Goal: Register for event/course

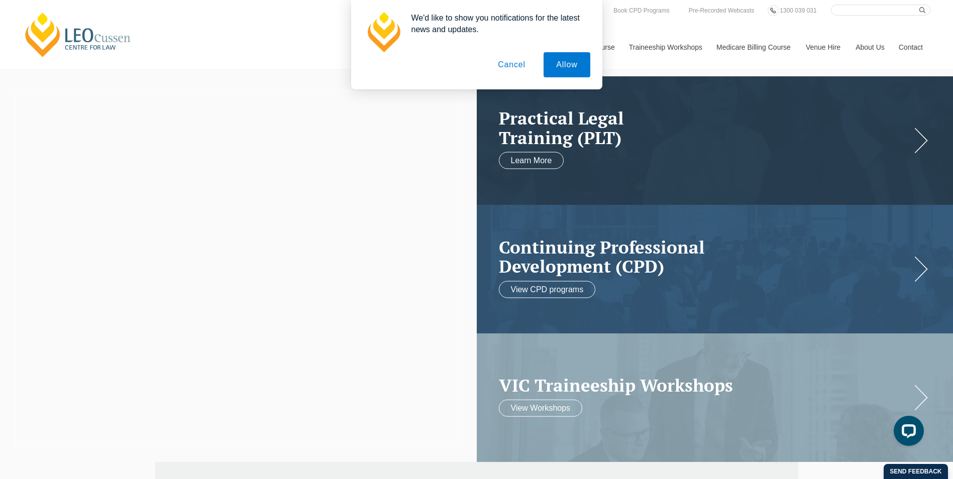
click at [508, 71] on button "Cancel" at bounding box center [511, 64] width 53 height 25
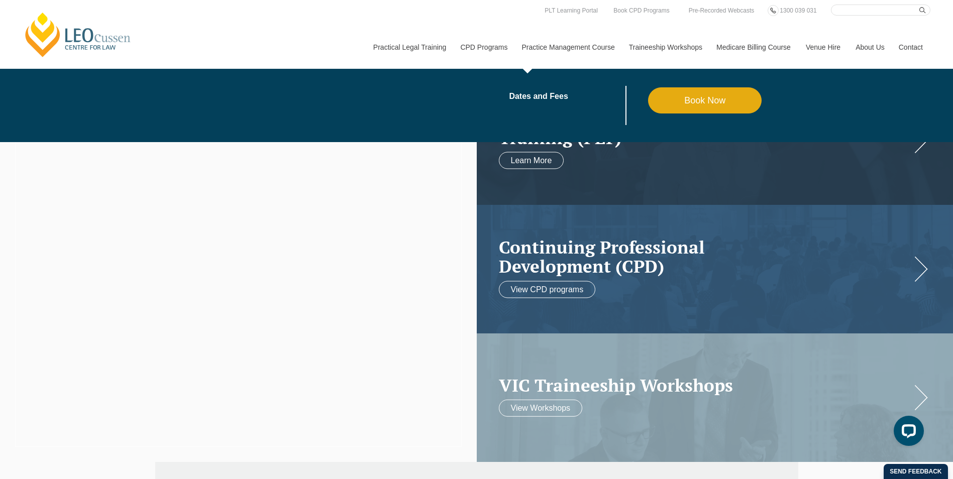
click at [541, 49] on link "Practice Management Course" at bounding box center [567, 47] width 107 height 43
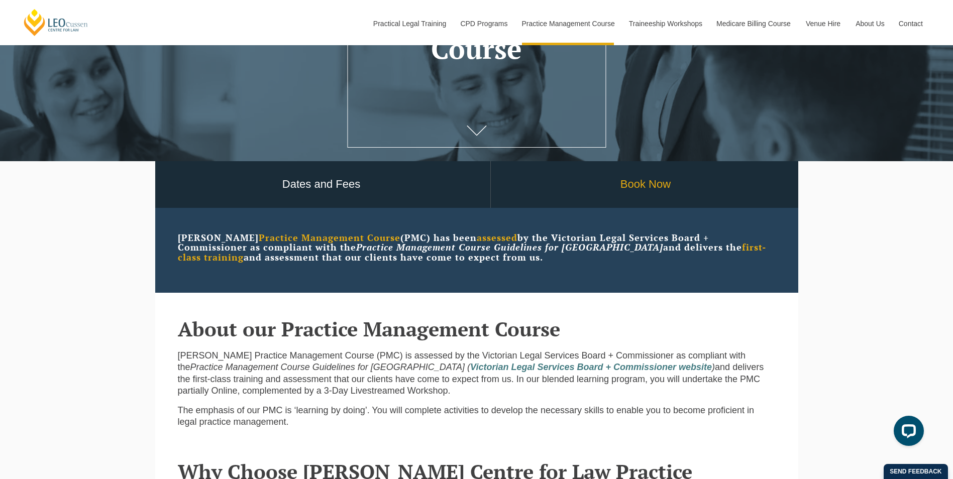
click at [573, 184] on link "Book Now" at bounding box center [646, 184] width 310 height 47
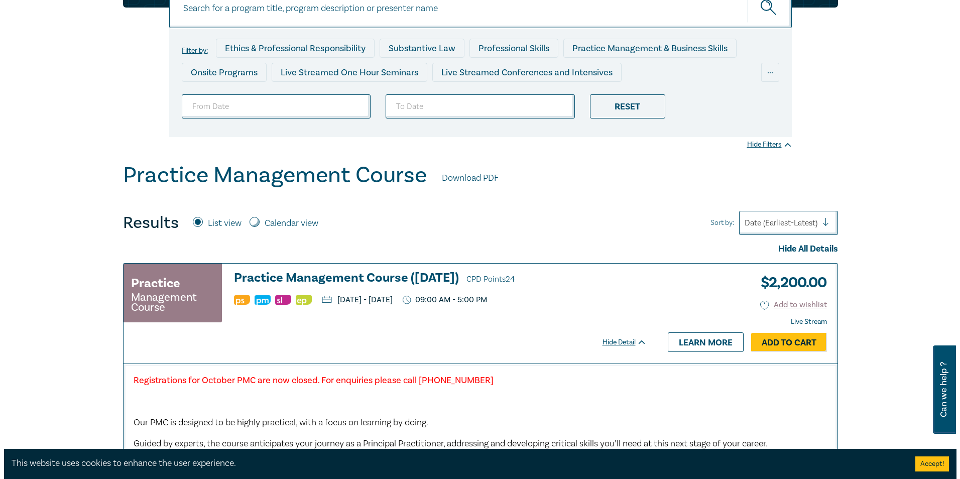
scroll to position [151, 0]
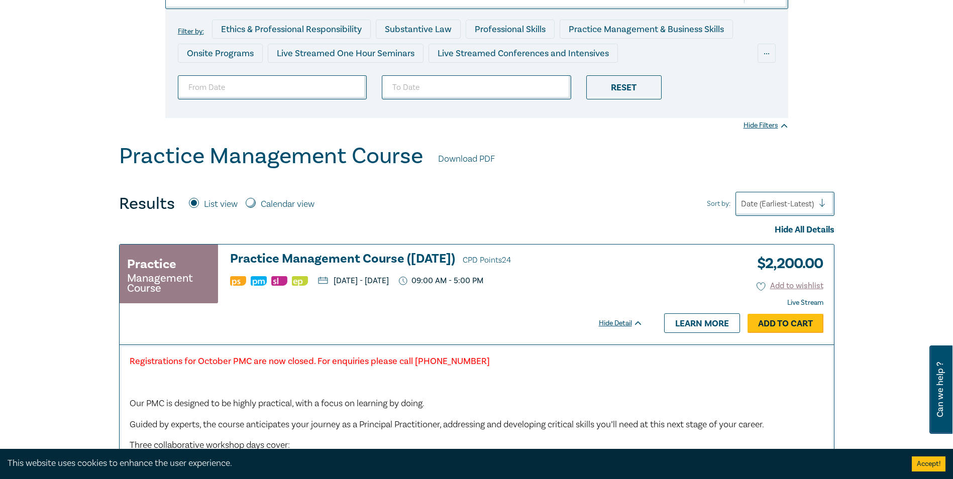
click at [767, 318] on link "Add to Cart" at bounding box center [785, 323] width 76 height 19
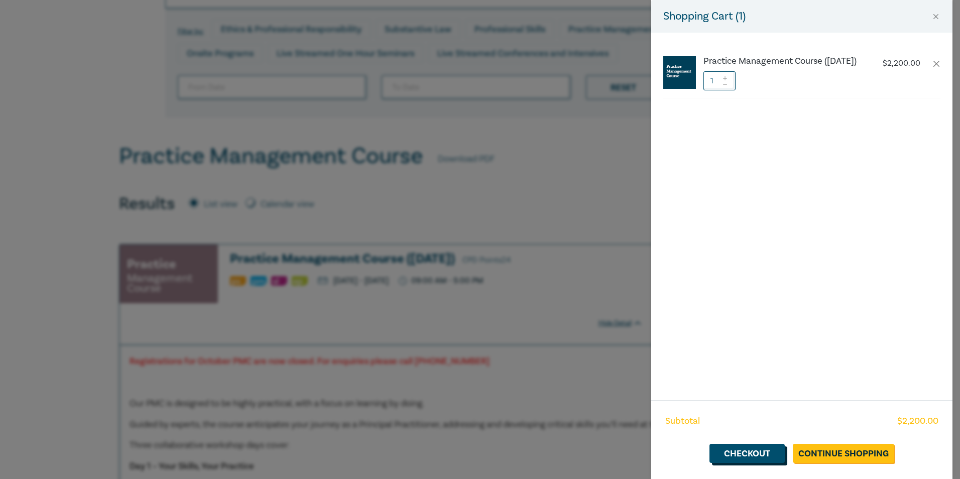
click at [768, 457] on link "Checkout" at bounding box center [747, 453] width 75 height 19
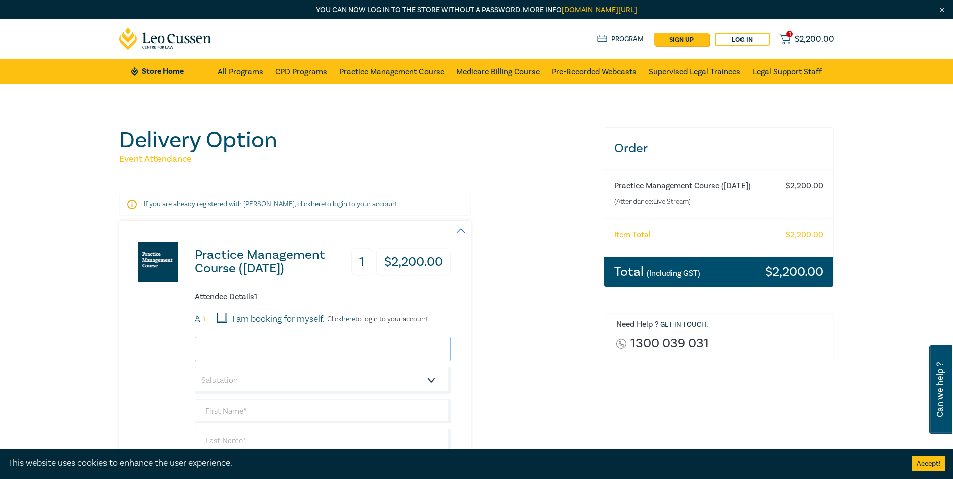
click at [384, 347] on input "email" at bounding box center [323, 349] width 256 height 24
type input "[PERSON_NAME][EMAIL_ADDRESS][DOMAIN_NAME]"
type input "[PERSON_NAME]"
click at [311, 375] on select "Salutation Mr. Mrs. Ms. Miss Dr. Prof. Other" at bounding box center [323, 380] width 256 height 27
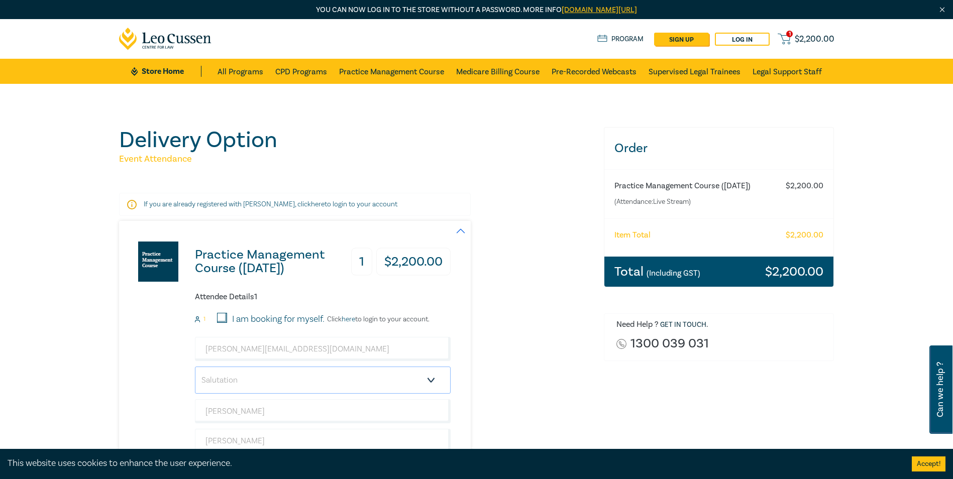
select select "Mr."
click at [195, 367] on select "Salutation Mr. Mrs. Ms. Miss Dr. Prof. Other" at bounding box center [323, 380] width 256 height 27
click at [506, 318] on div "Practice Management Course ([DATE]) 1 $ 2,200.00 Attendee Details 1 1 I am book…" at bounding box center [355, 393] width 473 height 344
click at [222, 317] on input "I am booking for myself." at bounding box center [222, 318] width 10 height 10
checkbox input "true"
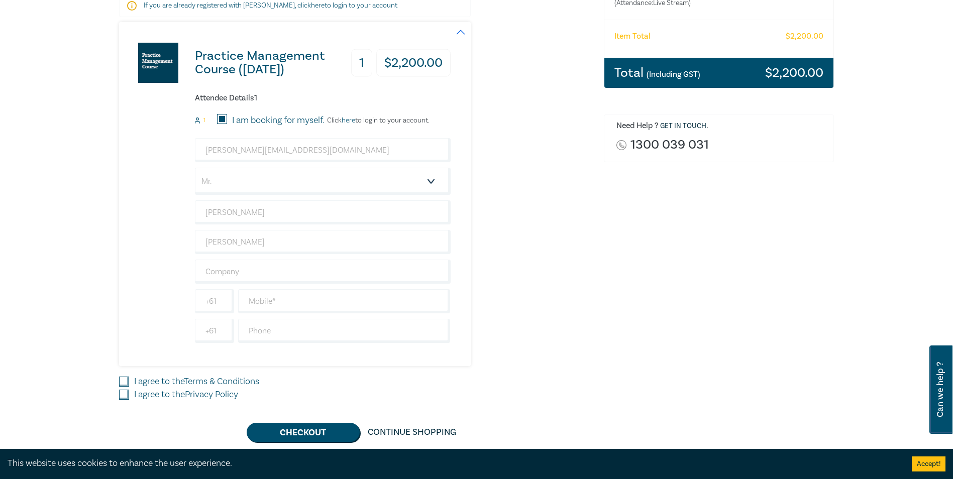
scroll to position [201, 0]
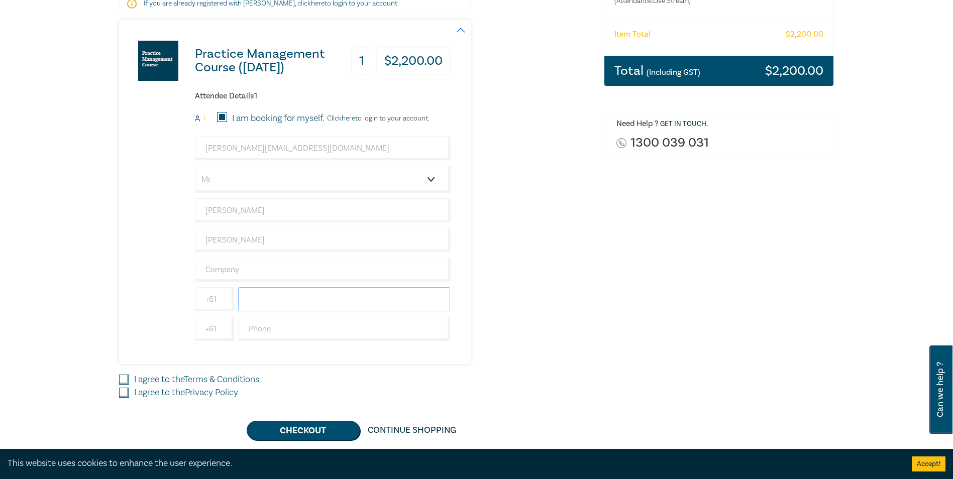
click at [270, 300] on input "text" at bounding box center [344, 299] width 212 height 24
click at [256, 301] on input "0407832647" at bounding box center [344, 299] width 212 height 24
type input "407832647"
click at [571, 318] on div "Practice Management Course ([DATE]) 1 $ 2,200.00 Attendee Details 1 1 I am book…" at bounding box center [355, 192] width 473 height 344
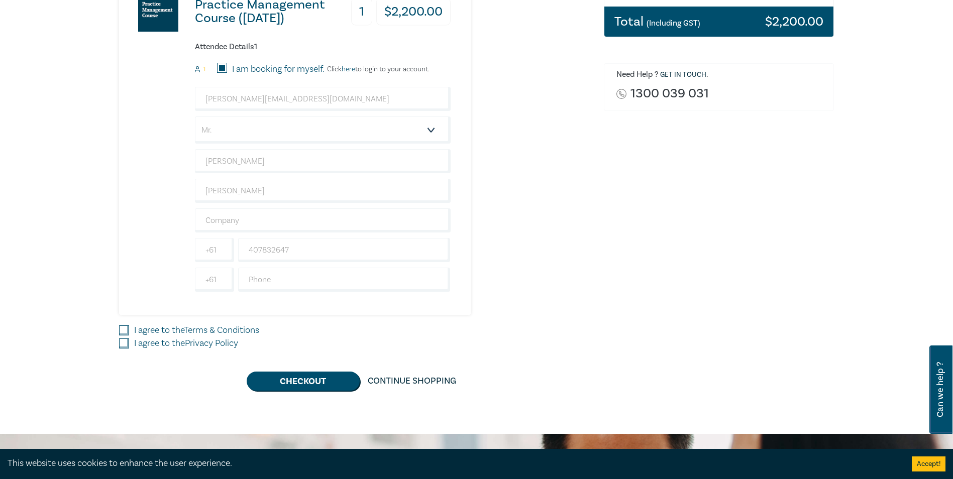
scroll to position [251, 0]
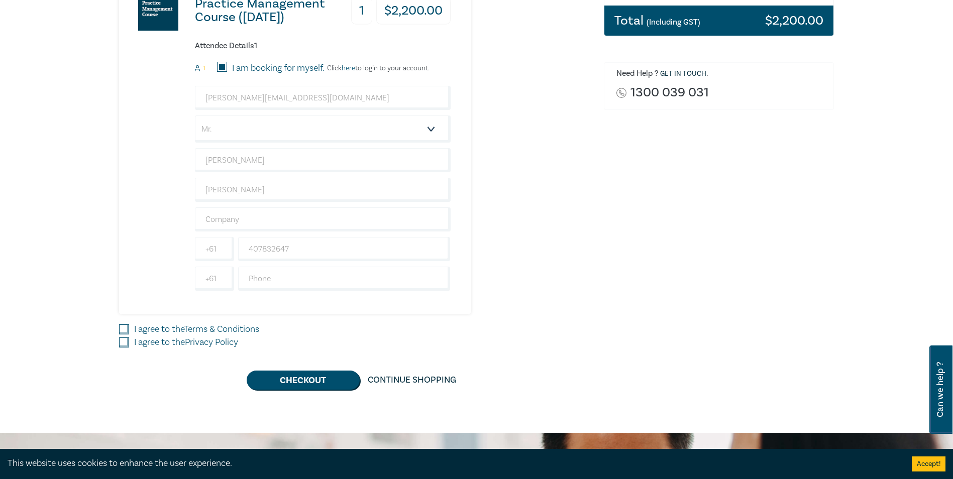
click at [139, 333] on label "I agree to the Terms & Conditions" at bounding box center [196, 329] width 125 height 13
click at [129, 333] on input "I agree to the Terms & Conditions" at bounding box center [124, 329] width 10 height 10
checkbox input "true"
click at [139, 342] on label "I agree to the Privacy Policy" at bounding box center [186, 342] width 104 height 13
click at [129, 342] on input "I agree to the Privacy Policy" at bounding box center [124, 343] width 10 height 10
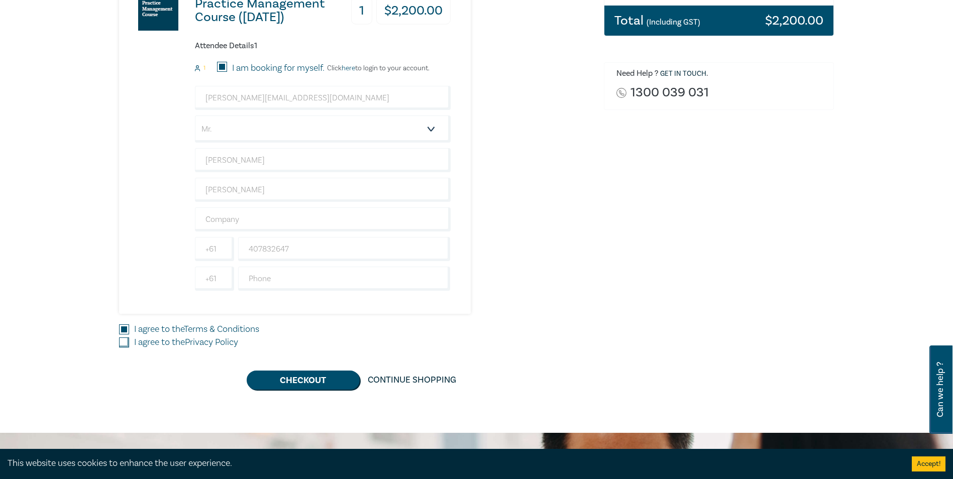
checkbox input "true"
click at [295, 373] on button "Checkout" at bounding box center [303, 380] width 113 height 19
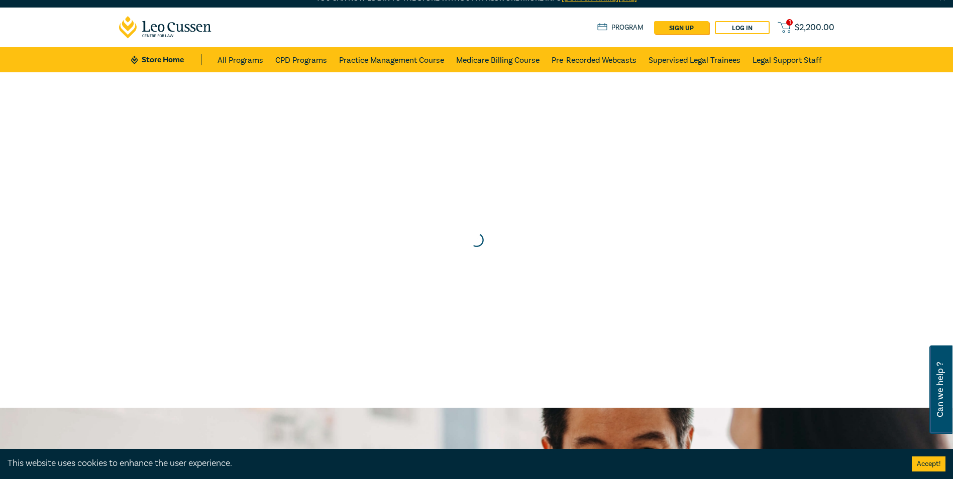
scroll to position [0, 0]
